Goal: Information Seeking & Learning: Learn about a topic

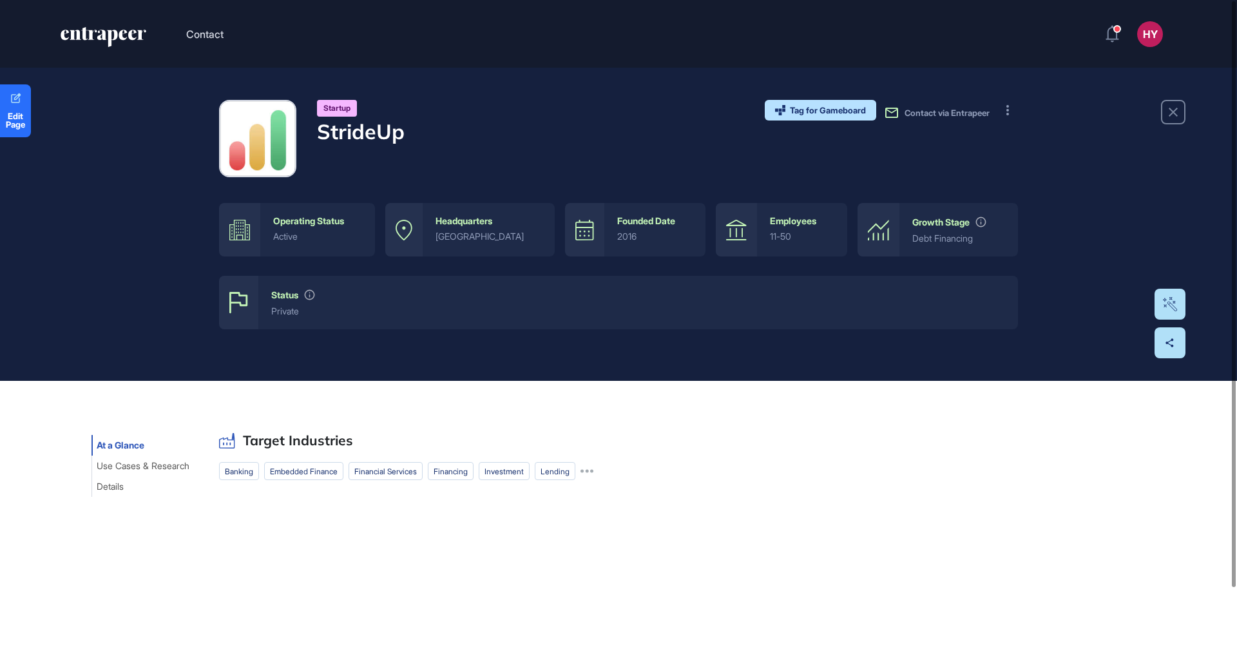
click at [508, 135] on div "Startup StrideUp Tag for Gameboard Build Partner Invest Acquire Contact via Ent…" at bounding box center [618, 138] width 799 height 77
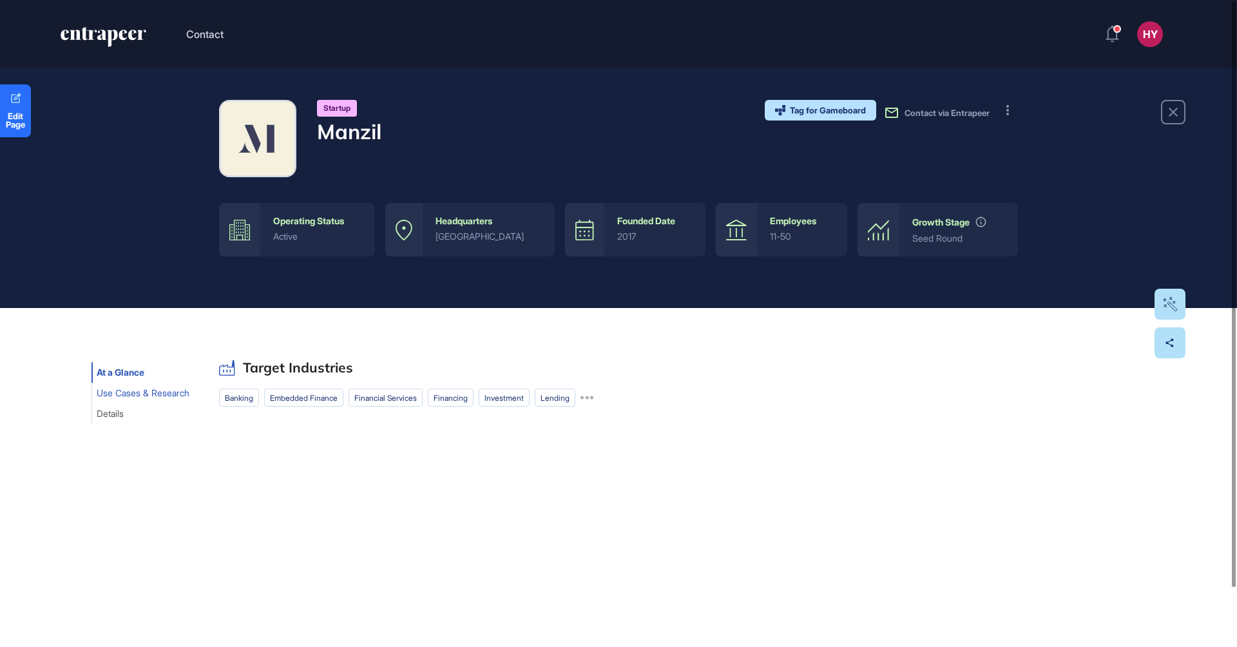
click at [128, 391] on span "Use Cases & Research" at bounding box center [143, 393] width 93 height 10
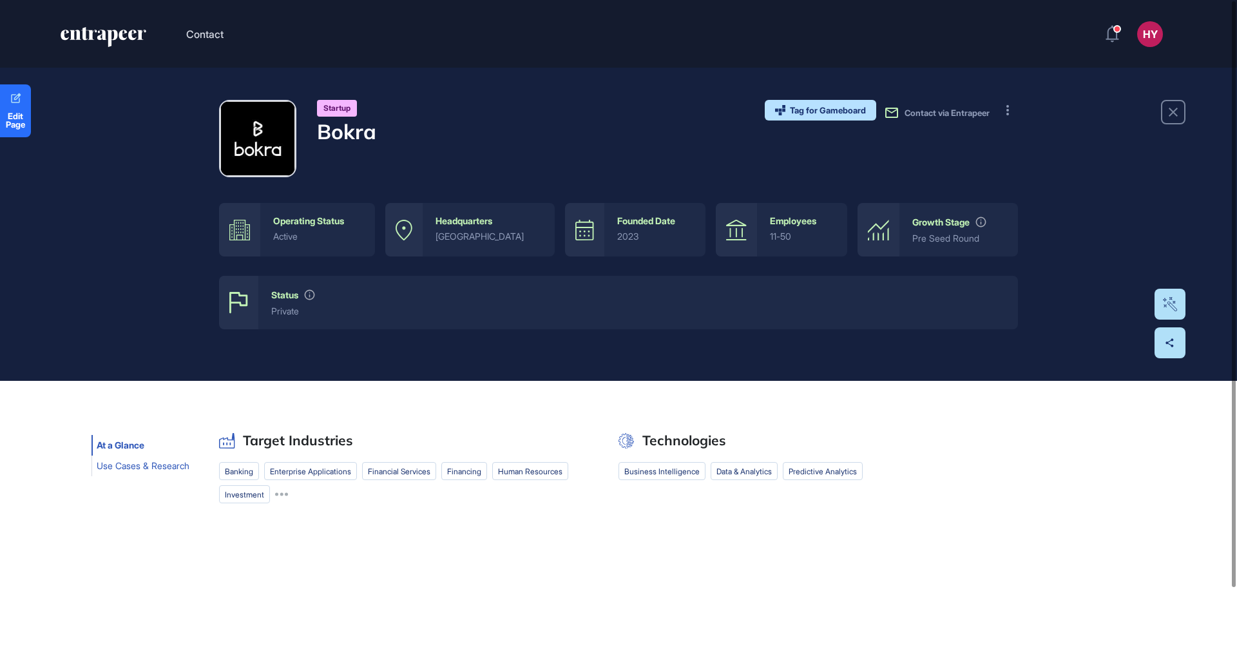
click at [142, 465] on span "Use Cases & Research" at bounding box center [143, 466] width 93 height 10
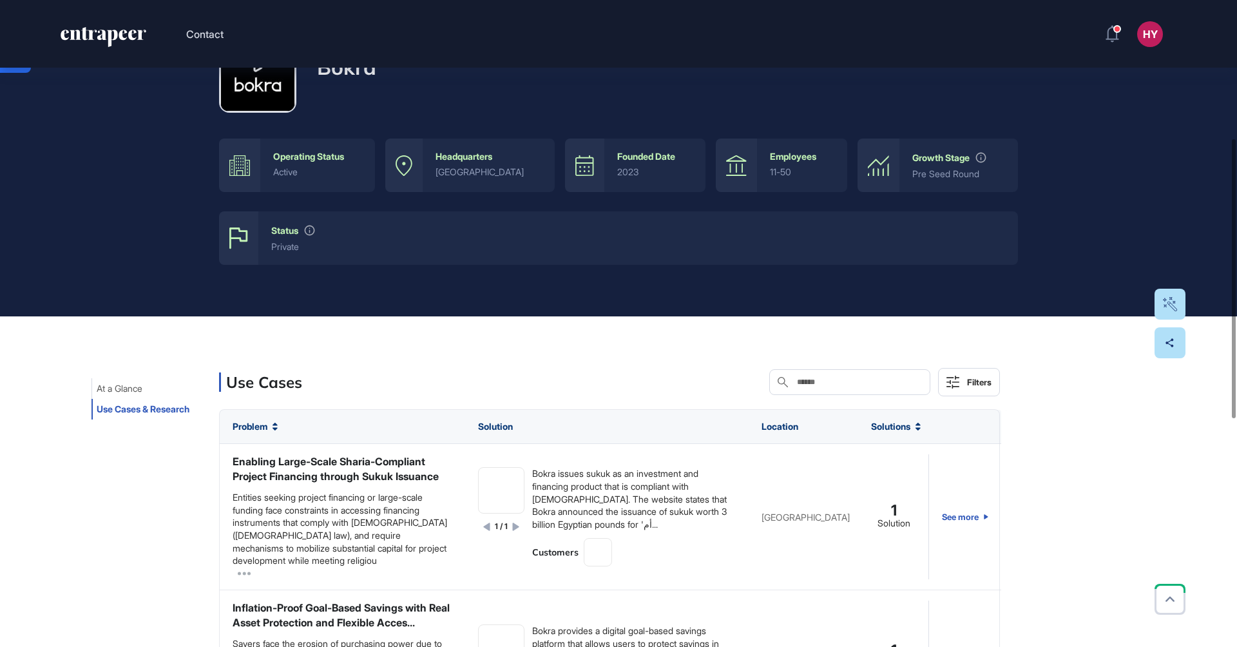
scroll to position [320, 0]
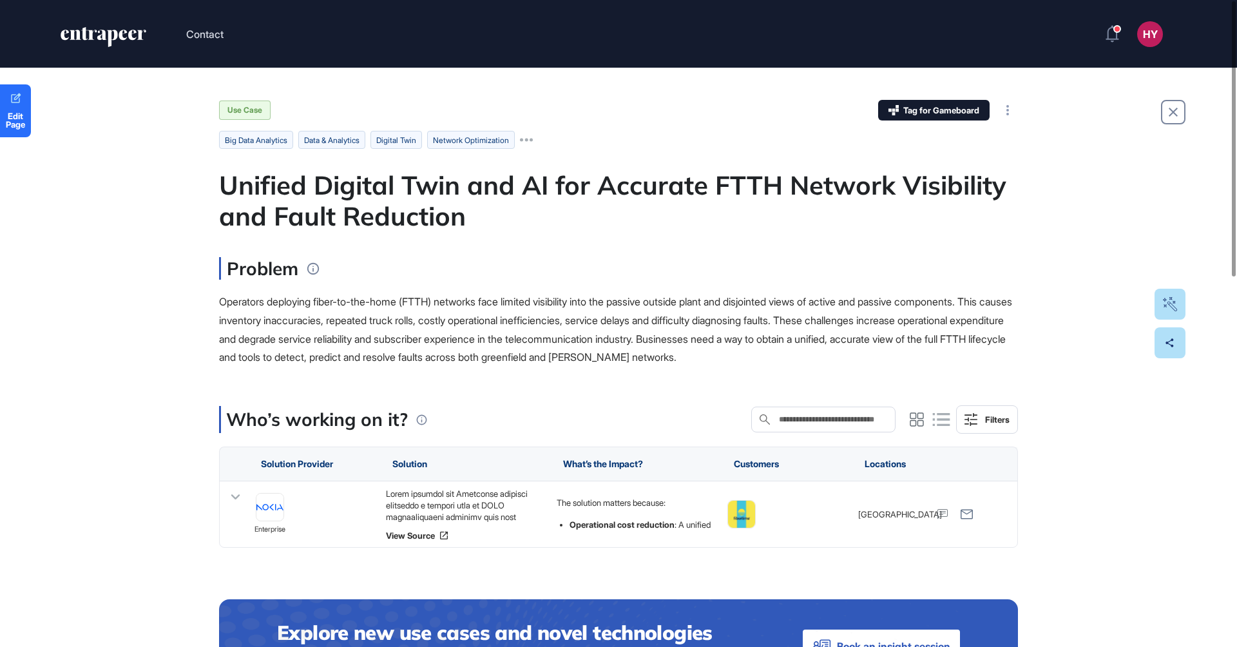
click at [349, 186] on div "Unified Digital Twin and AI for Accurate FTTH Network Visibility and Fault Redu…" at bounding box center [618, 200] width 799 height 62
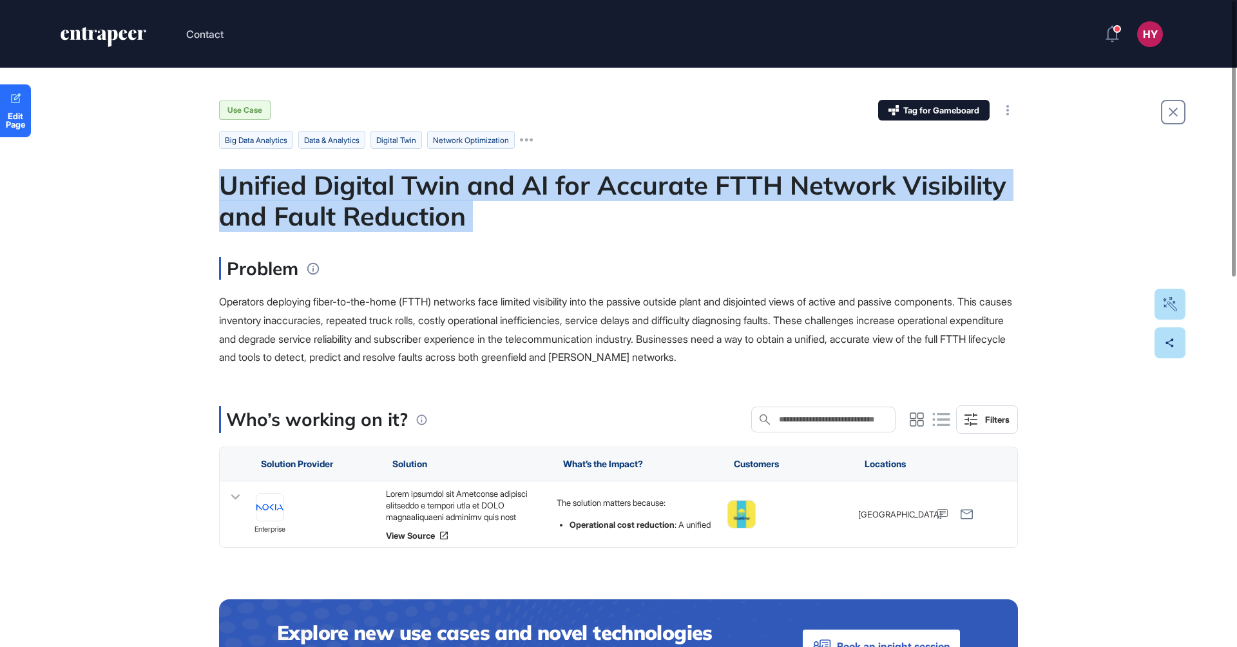
click at [349, 186] on div "Unified Digital Twin and AI for Accurate FTTH Network Visibility and Fault Redu…" at bounding box center [618, 200] width 799 height 62
copy div "Unified Digital Twin and AI for Accurate FTTH Network Visibility and Fault Redu…"
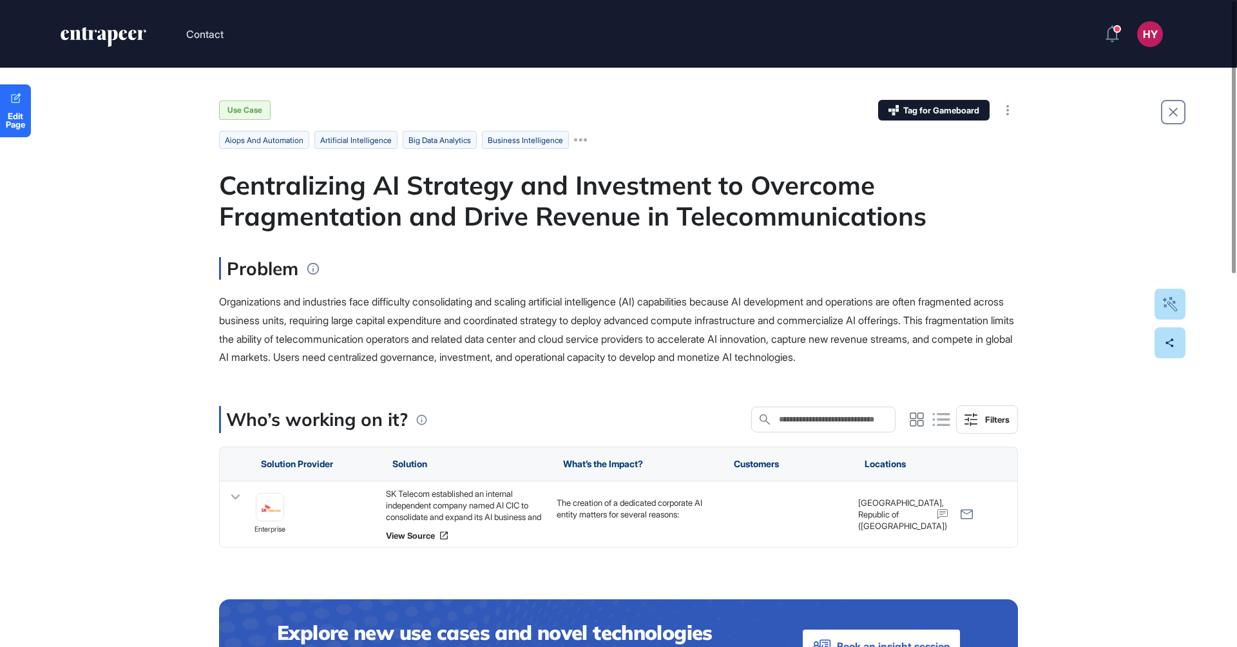
click at [583, 189] on div "Centralizing AI Strategy and Investment to Overcome Fragmentation and Drive Rev…" at bounding box center [618, 200] width 799 height 62
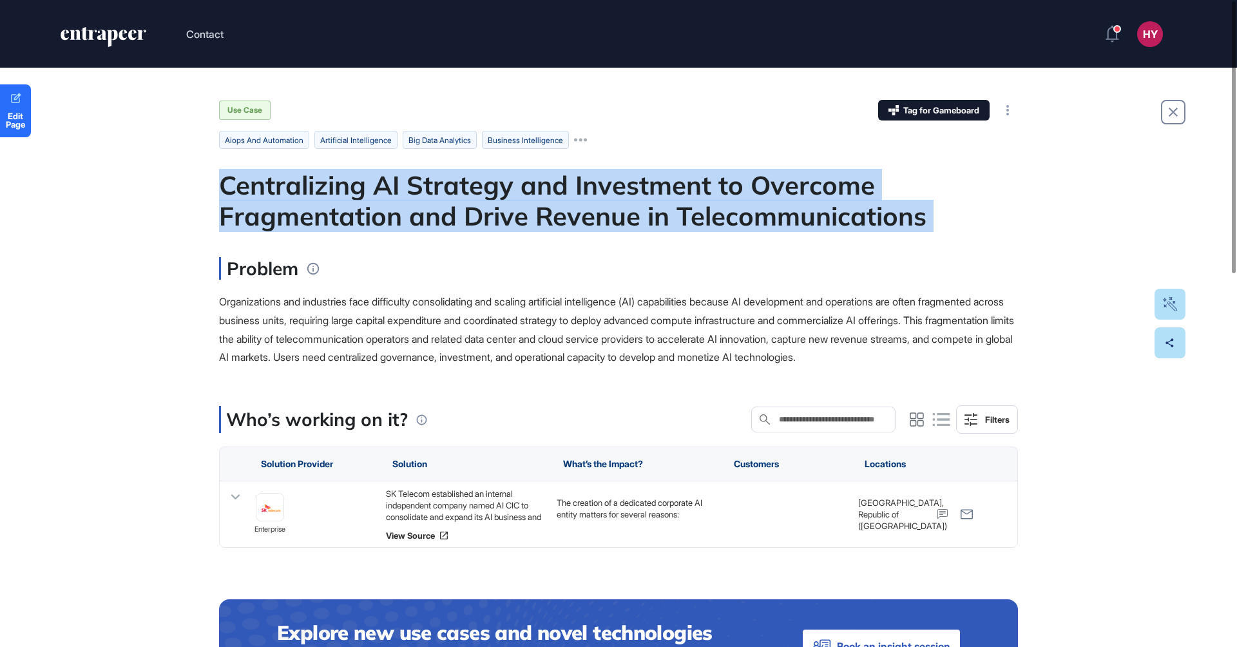
click at [583, 189] on div "Centralizing AI Strategy and Investment to Overcome Fragmentation and Drive Rev…" at bounding box center [618, 200] width 799 height 62
copy div "Centralizing AI Strategy and Investment to Overcome Fragmentation and Drive Rev…"
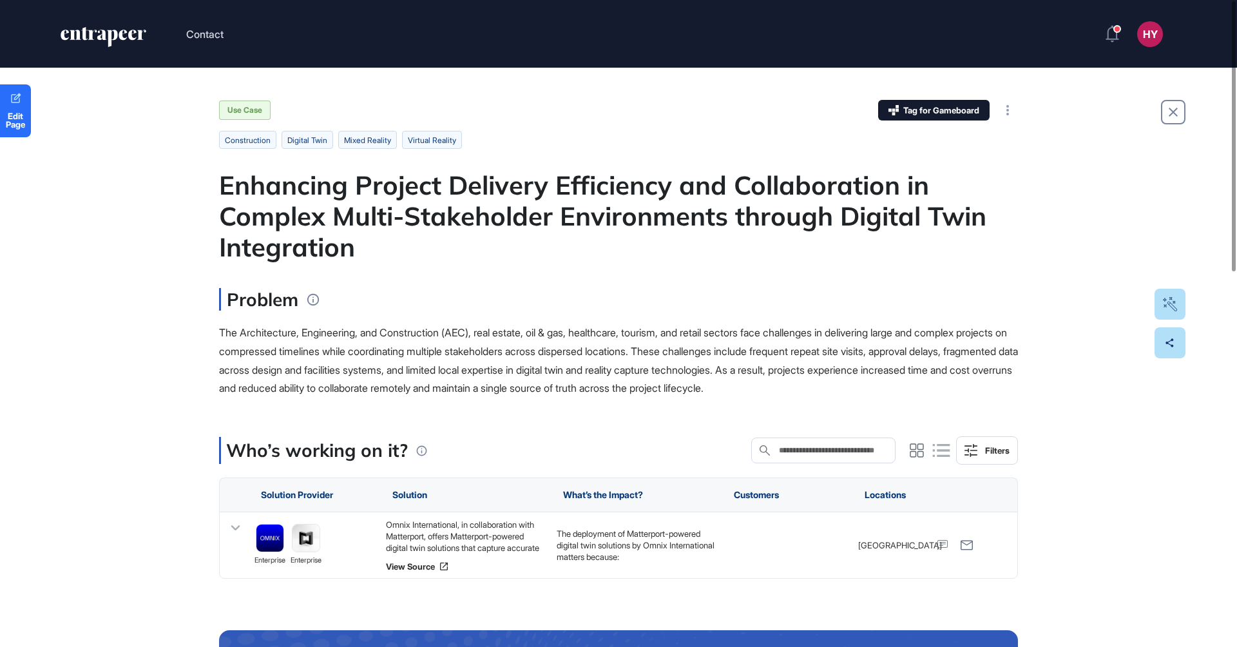
click at [505, 222] on div "Enhancing Project Delivery Efficiency and Collaboration in Complex Multi-Stakeh…" at bounding box center [618, 215] width 799 height 93
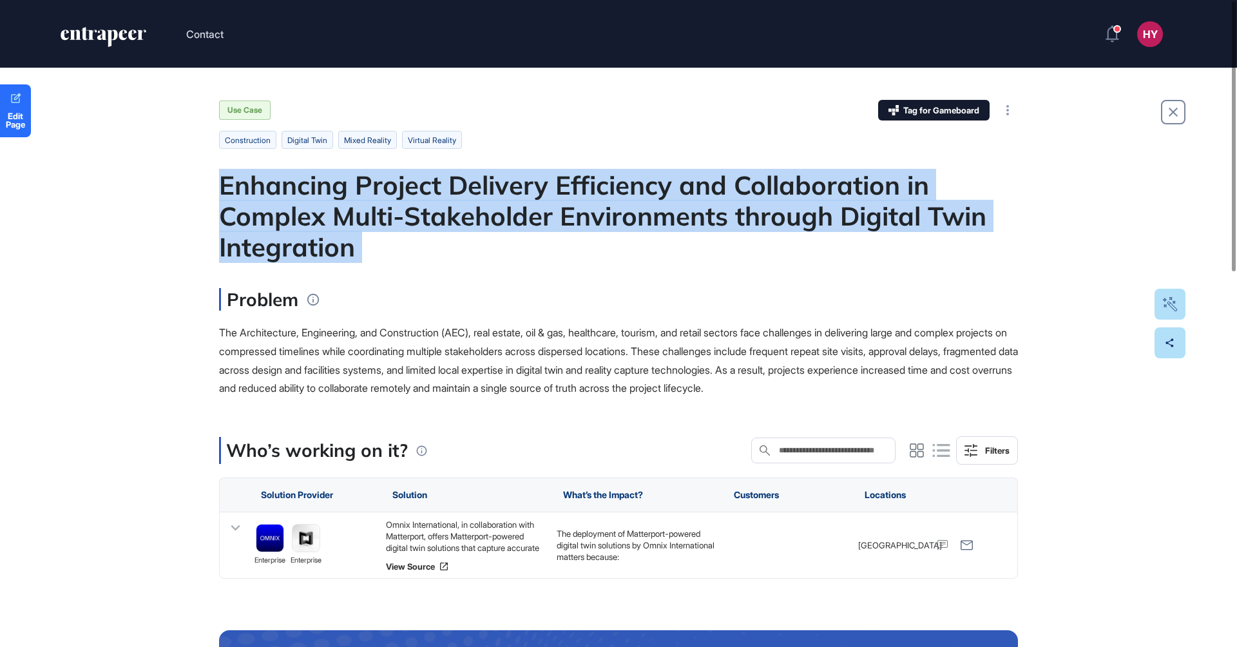
click at [505, 222] on div "Enhancing Project Delivery Efficiency and Collaboration in Complex Multi-Stakeh…" at bounding box center [618, 215] width 799 height 93
copy div "Enhancing Project Delivery Efficiency and Collaboration in Complex Multi-Stakeh…"
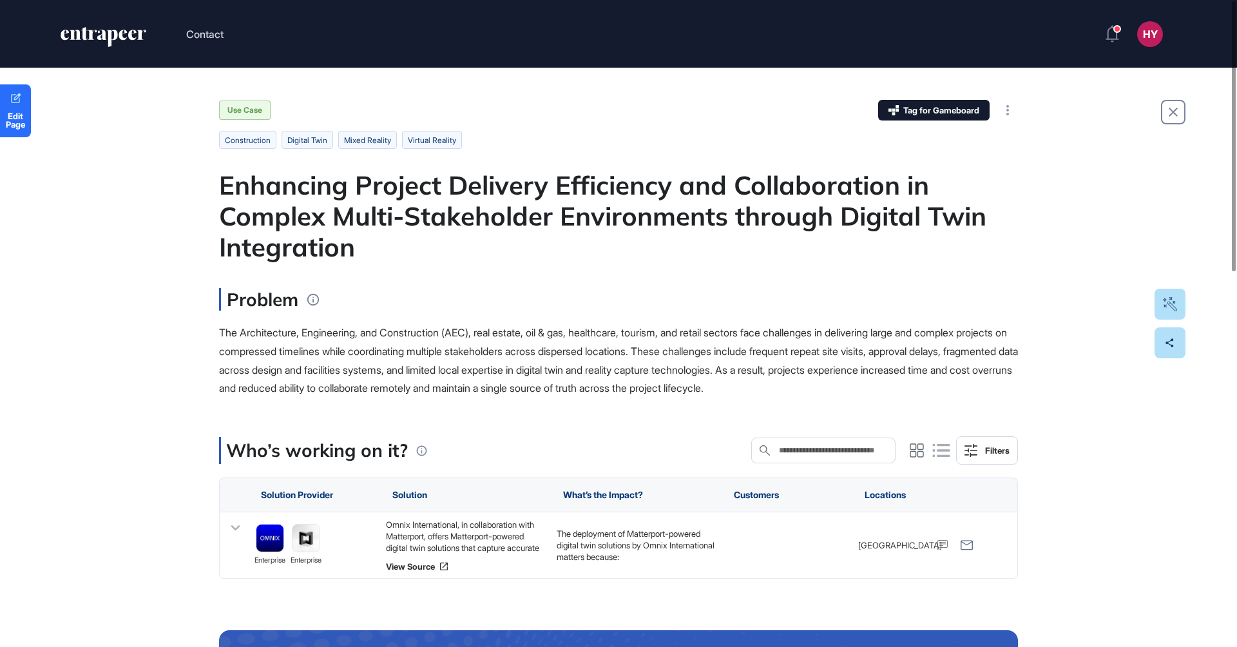
click at [760, 21] on header "Contact HY Admin Dashboard Dashboard Profile My Content Request More Data" at bounding box center [618, 34] width 1237 height 68
